Goal: Task Accomplishment & Management: Use online tool/utility

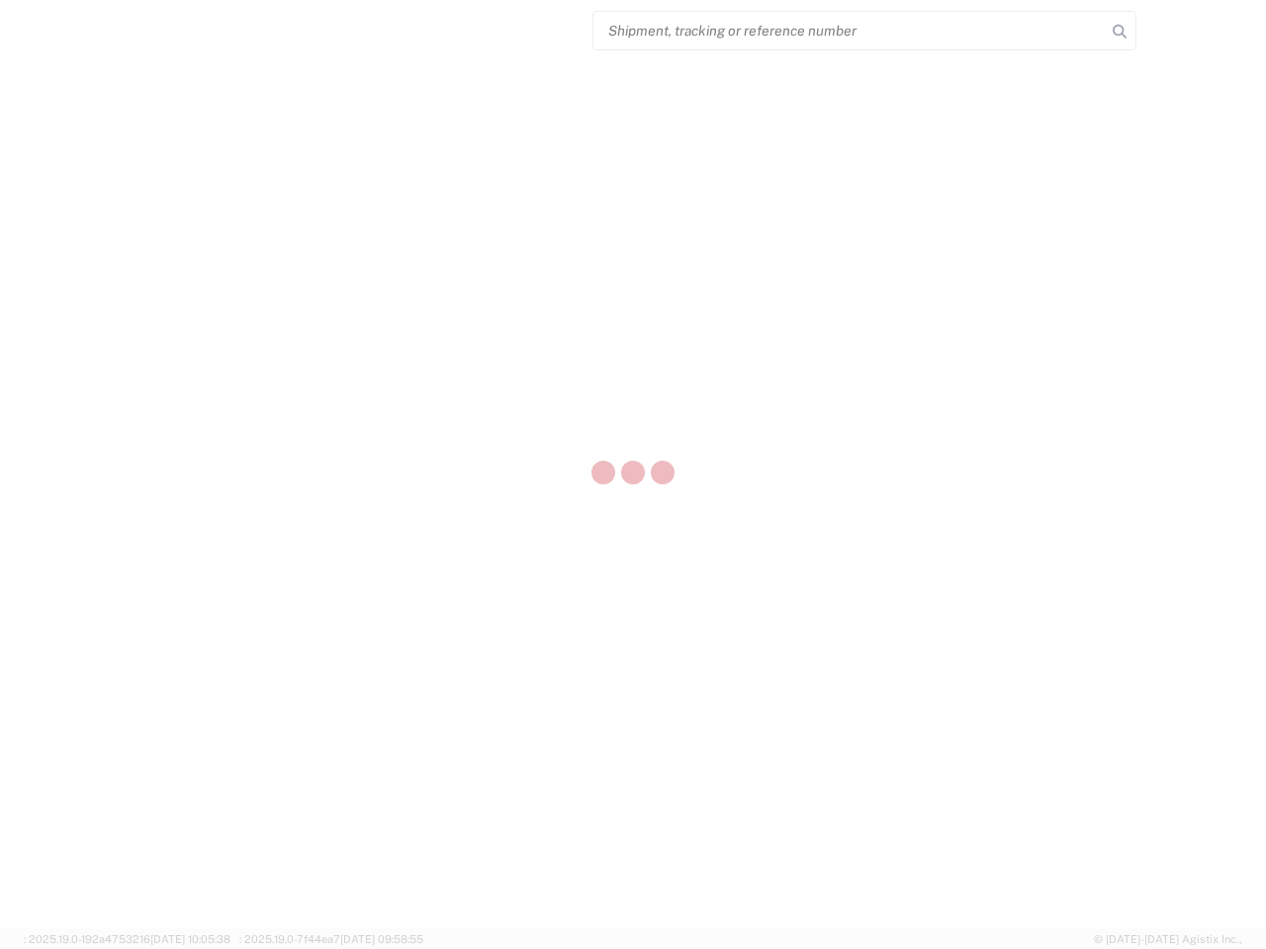
select select "US"
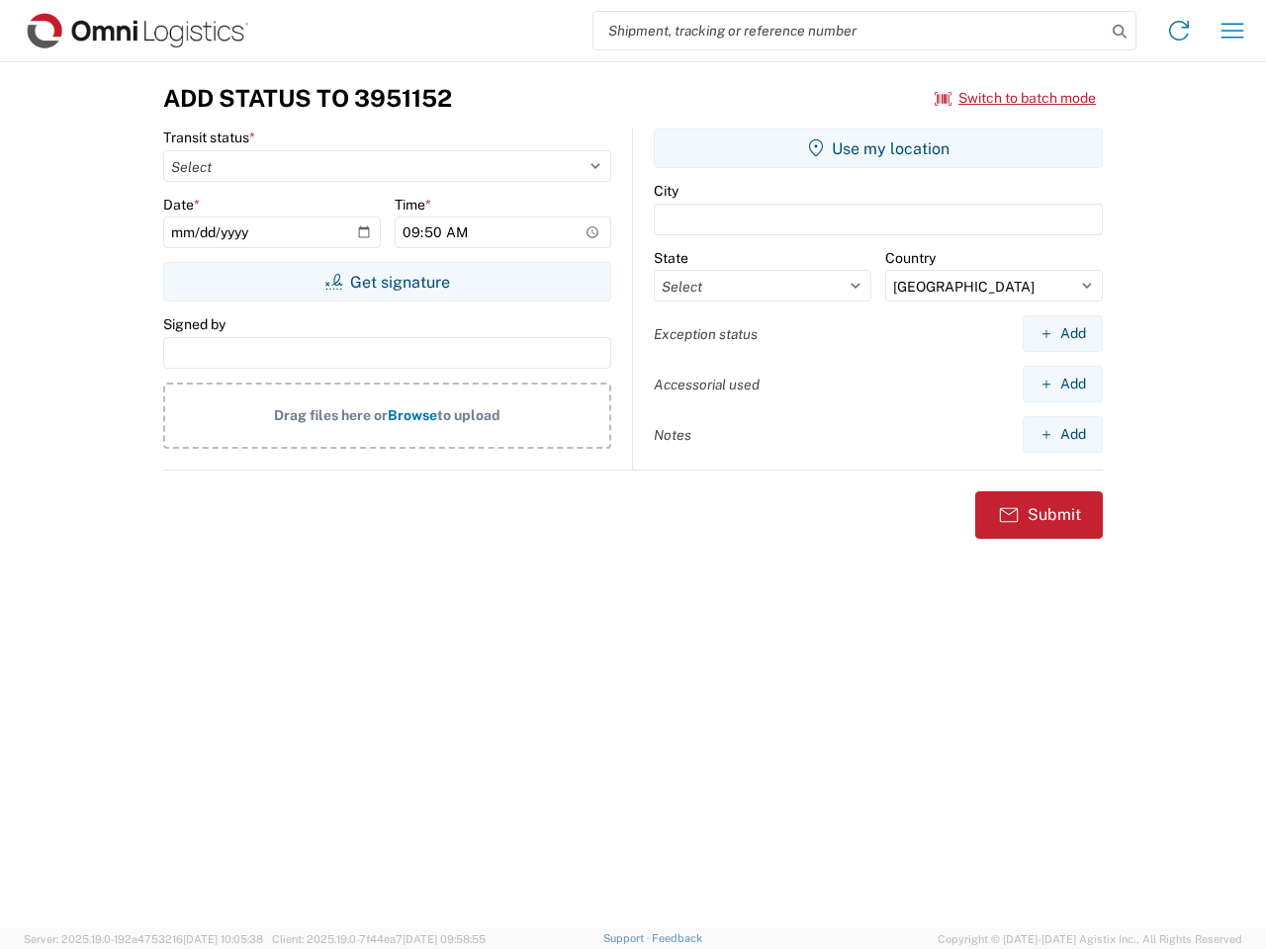
click at [850, 31] on input "search" at bounding box center [849, 31] width 512 height 38
click at [1120, 32] on icon at bounding box center [1120, 32] width 28 height 28
click at [1179, 31] on icon at bounding box center [1179, 31] width 32 height 32
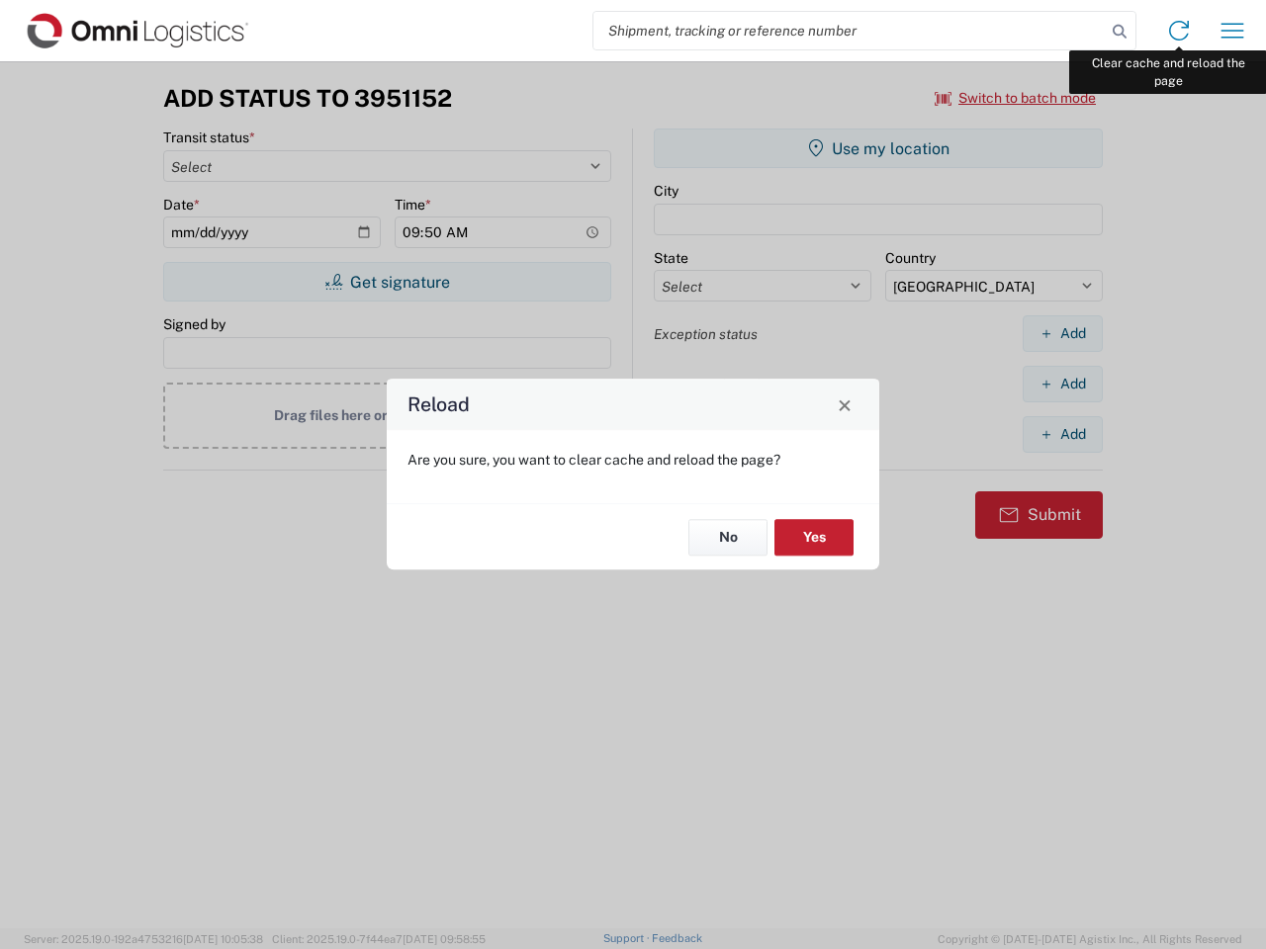
click at [1232, 31] on div "Reload Are you sure, you want to clear cache and reload the page? No Yes" at bounding box center [633, 474] width 1266 height 949
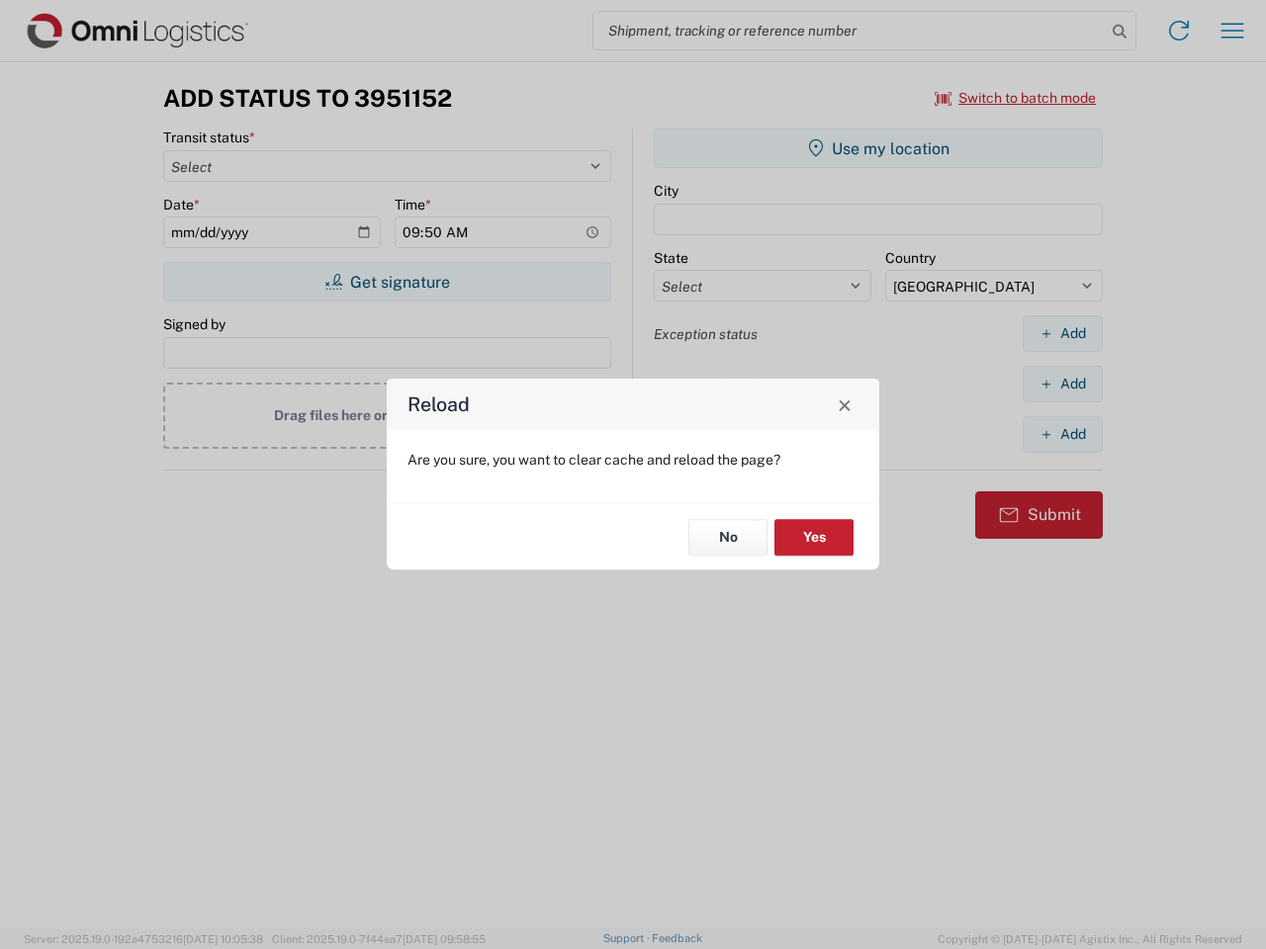
click at [1016, 98] on div "Reload Are you sure, you want to clear cache and reload the page? No Yes" at bounding box center [633, 474] width 1266 height 949
click at [387, 282] on div "Reload Are you sure, you want to clear cache and reload the page? No Yes" at bounding box center [633, 474] width 1266 height 949
click at [878, 148] on div "Reload Are you sure, you want to clear cache and reload the page? No Yes" at bounding box center [633, 474] width 1266 height 949
click at [1062, 333] on div "Reload Are you sure, you want to clear cache and reload the page? No Yes" at bounding box center [633, 474] width 1266 height 949
click at [1062, 384] on div "Reload Are you sure, you want to clear cache and reload the page? No Yes" at bounding box center [633, 474] width 1266 height 949
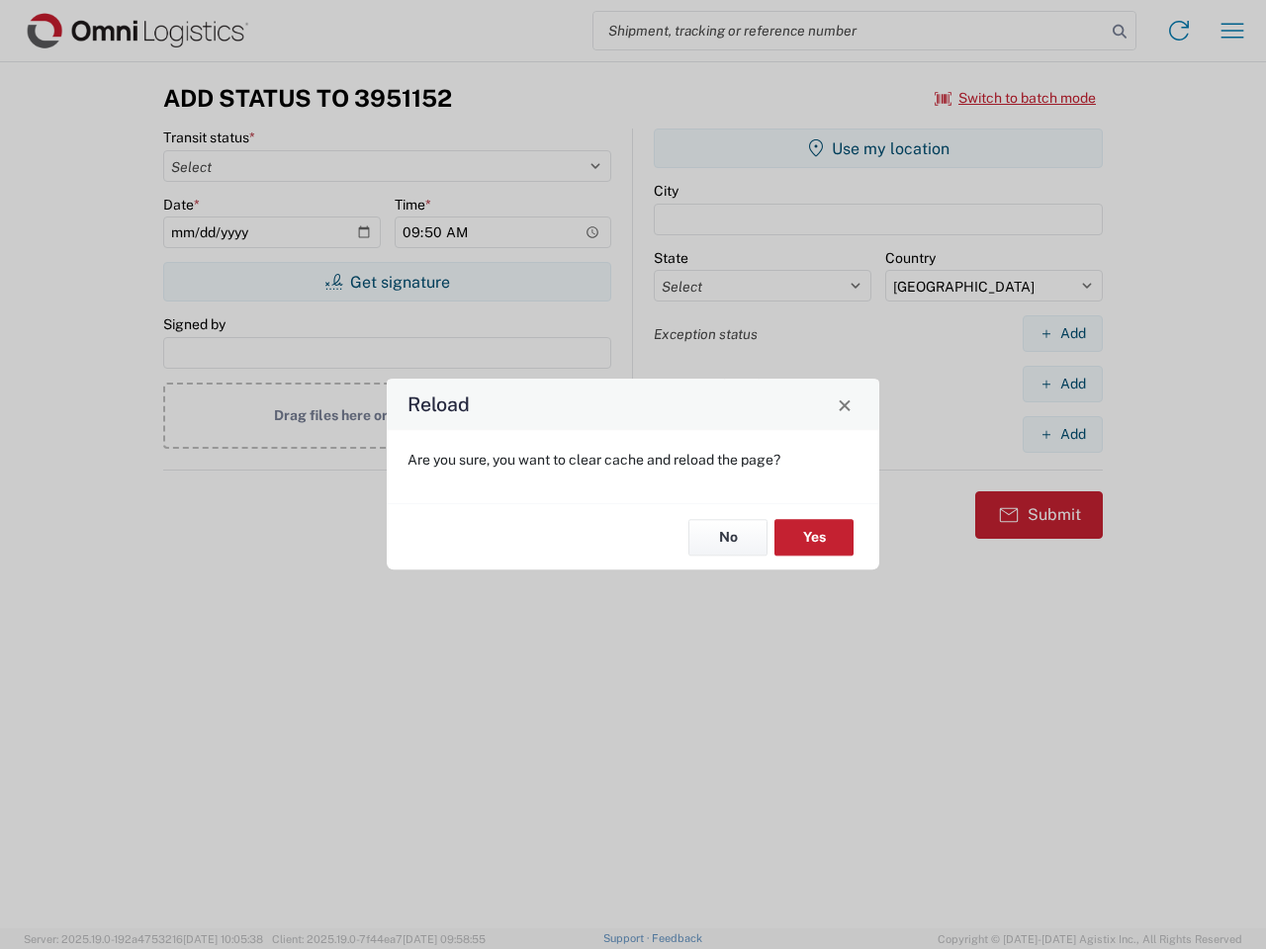
click at [1062, 434] on div "Reload Are you sure, you want to clear cache and reload the page? No Yes" at bounding box center [633, 474] width 1266 height 949
